Goal: Use online tool/utility: Utilize a website feature to perform a specific function

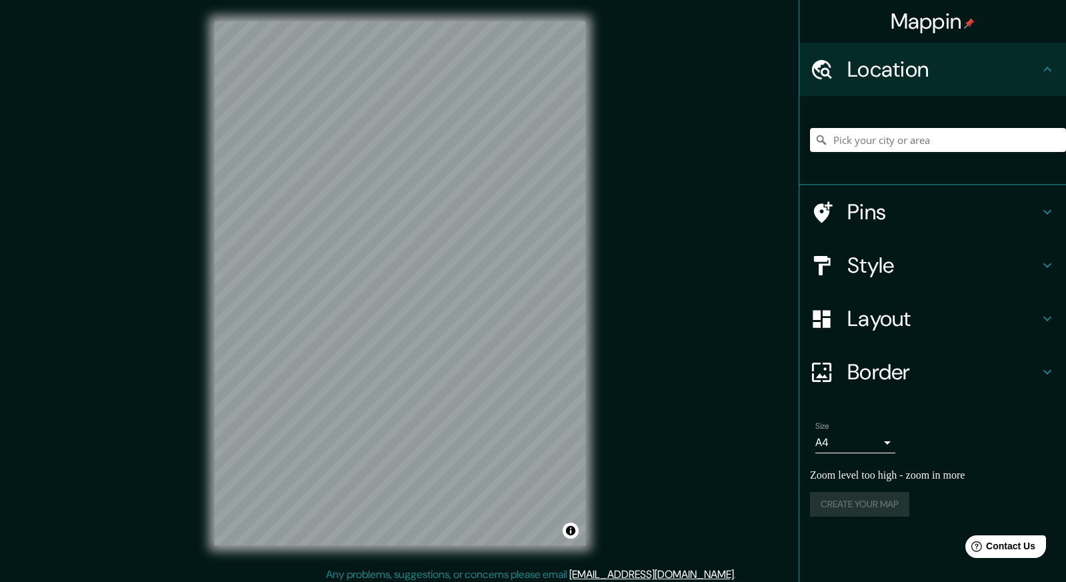
click at [694, 278] on div "Mappin Location Pins Style Layout Border Choose a border. Hint : you can make l…" at bounding box center [533, 294] width 1066 height 588
click at [870, 264] on h4 "Style" at bounding box center [944, 265] width 192 height 27
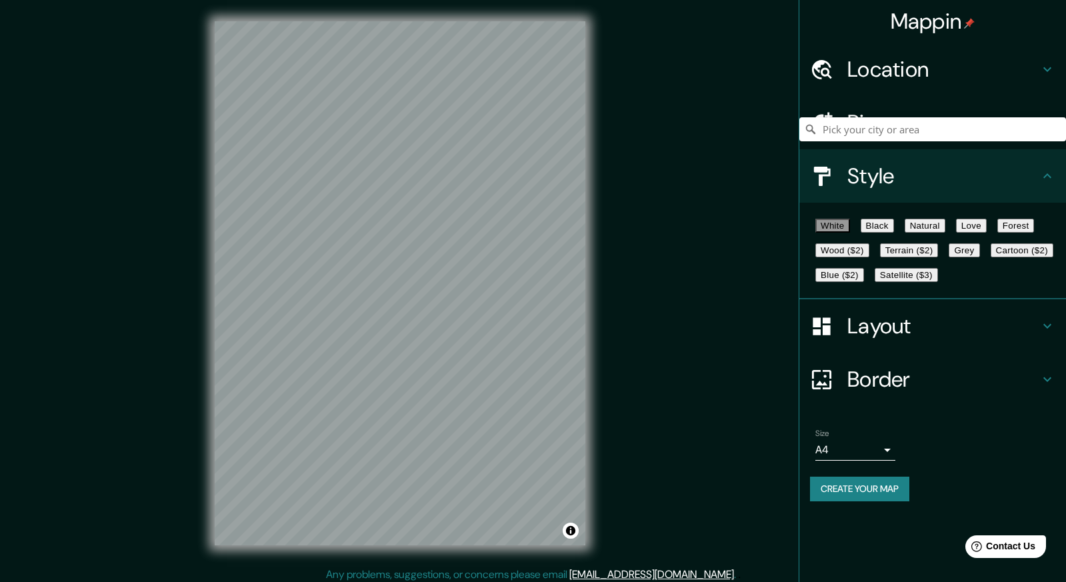
click at [946, 229] on button "Natural" at bounding box center [925, 226] width 41 height 14
click at [987, 229] on button "Love" at bounding box center [971, 226] width 31 height 14
click at [998, 233] on button "Forest" at bounding box center [1016, 226] width 37 height 14
click at [946, 229] on button "Natural" at bounding box center [925, 226] width 41 height 14
click at [1052, 175] on icon at bounding box center [1048, 176] width 16 height 16
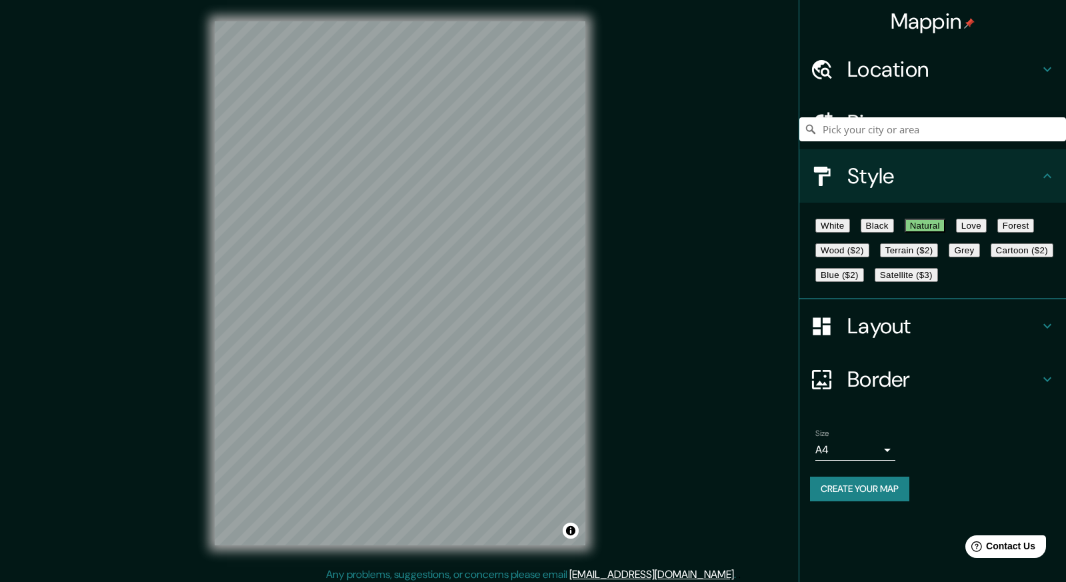
click at [1044, 177] on icon at bounding box center [1048, 176] width 16 height 16
click at [1045, 64] on icon at bounding box center [1048, 69] width 16 height 16
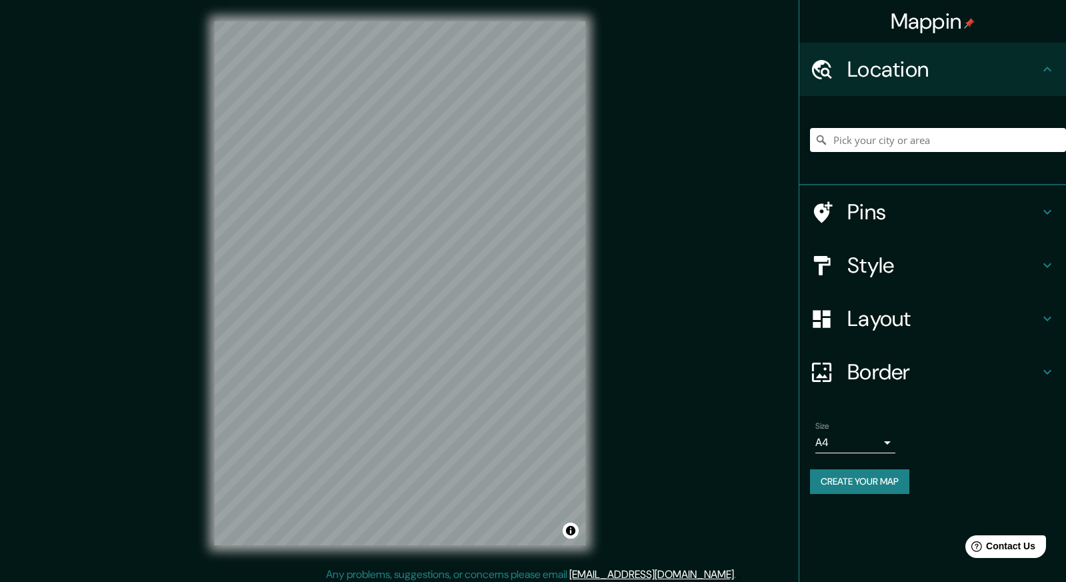
click at [1044, 209] on icon at bounding box center [1048, 212] width 16 height 16
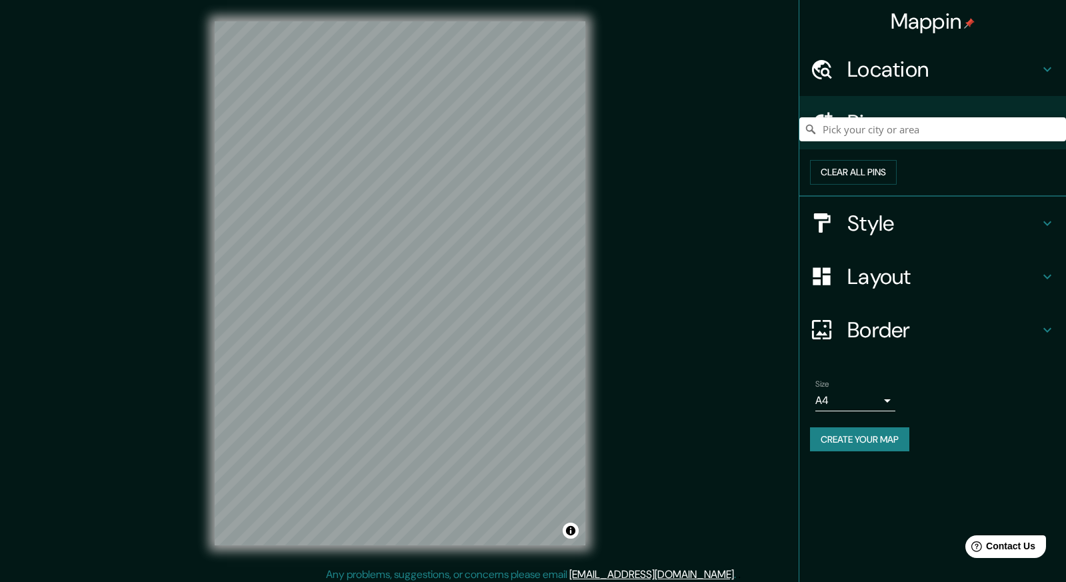
click at [1050, 285] on icon at bounding box center [1048, 277] width 16 height 16
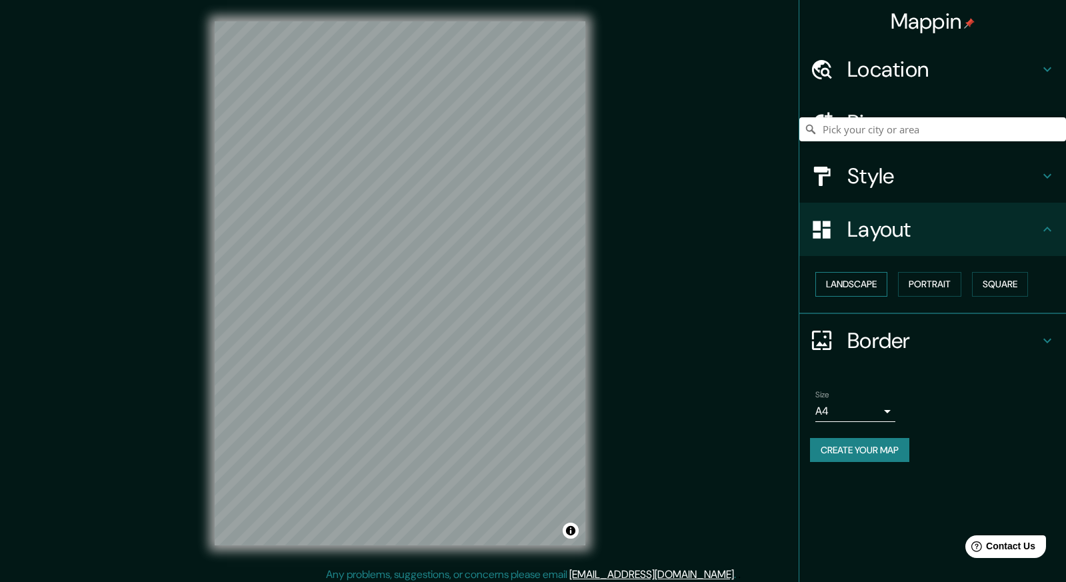
click at [868, 285] on button "Landscape" at bounding box center [852, 284] width 72 height 25
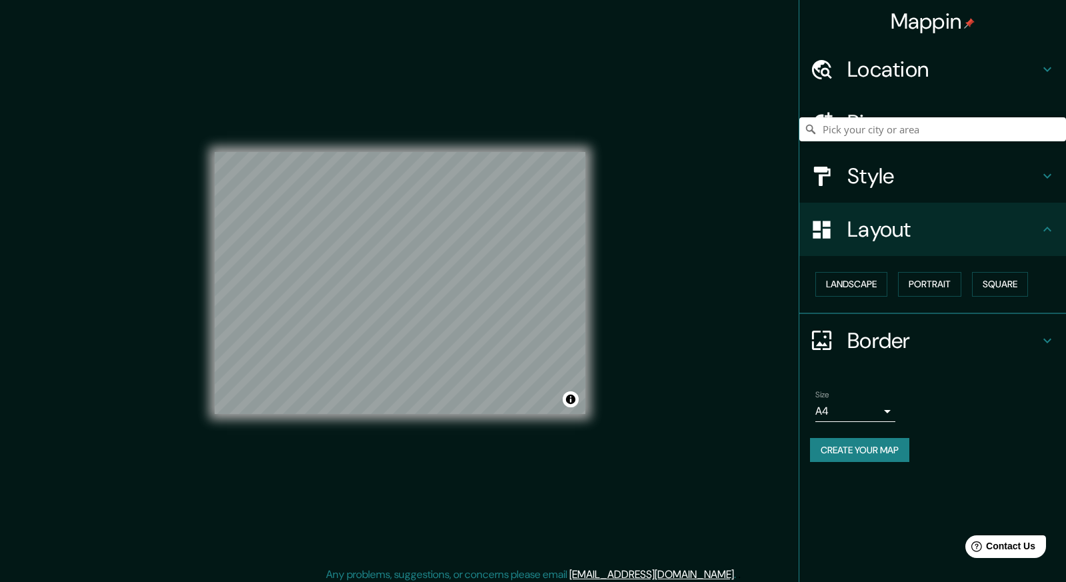
click at [1045, 338] on icon at bounding box center [1048, 341] width 16 height 16
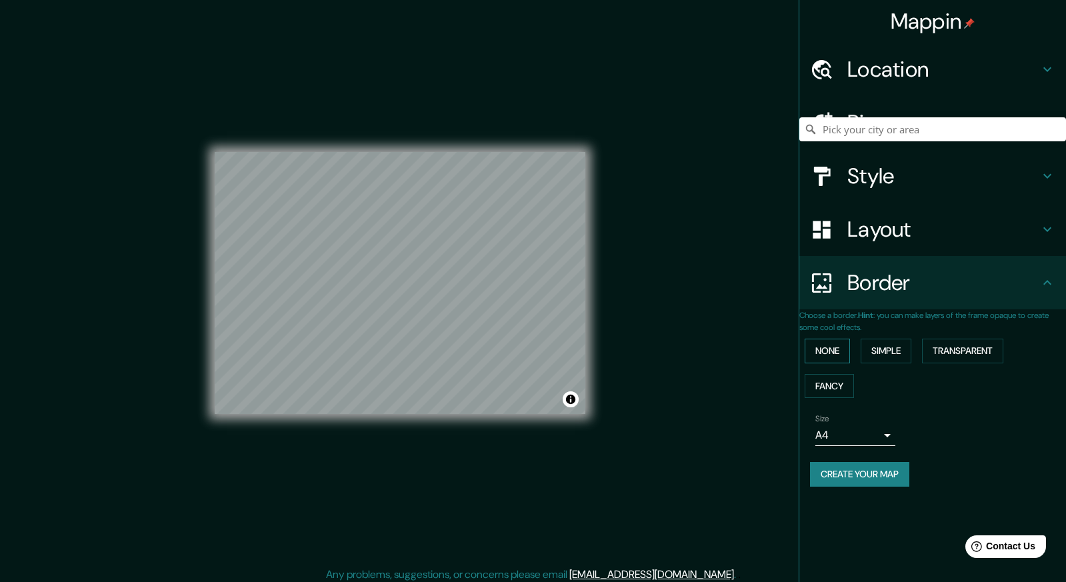
click at [838, 352] on button "None" at bounding box center [827, 351] width 45 height 25
click at [894, 345] on button "Simple" at bounding box center [886, 351] width 51 height 25
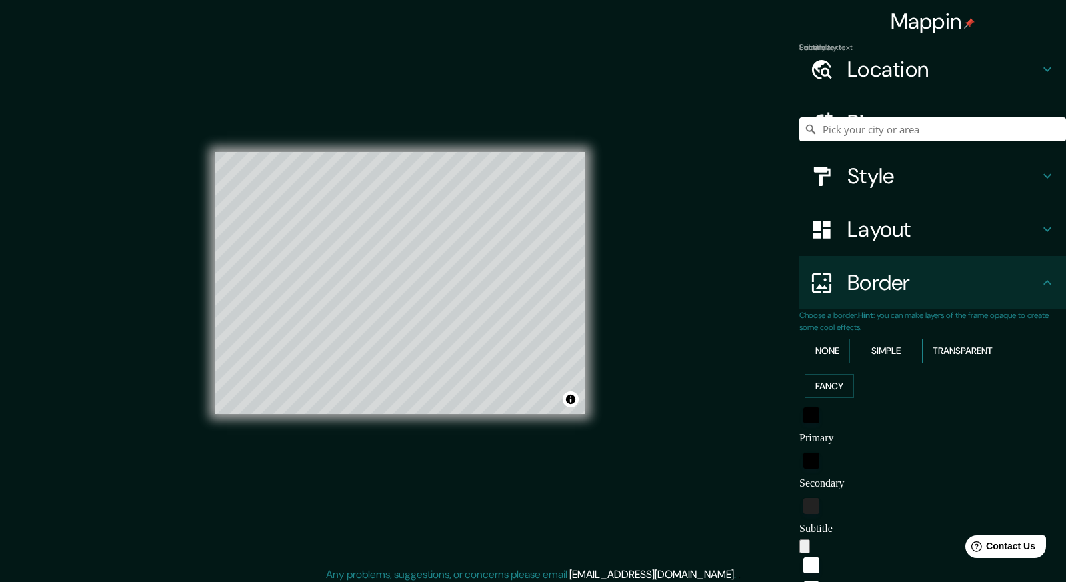
click at [976, 347] on button "Transparent" at bounding box center [962, 351] width 81 height 25
click at [842, 382] on button "Fancy" at bounding box center [829, 386] width 49 height 25
